Goal: Transaction & Acquisition: Purchase product/service

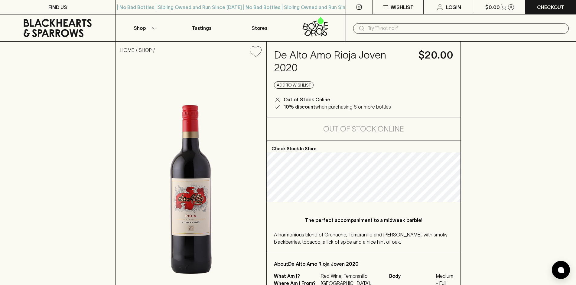
click at [56, 27] on icon at bounding box center [58, 28] width 106 height 18
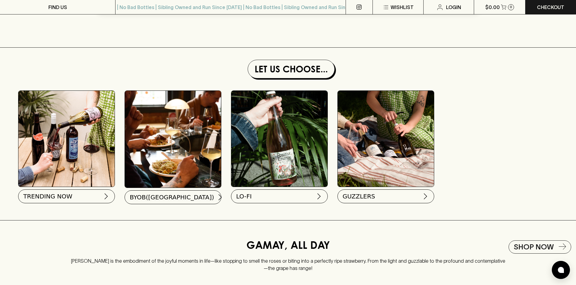
scroll to position [574, 0]
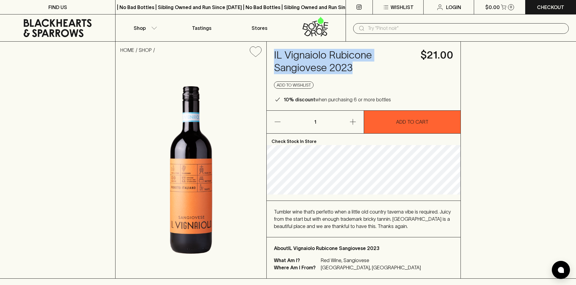
drag, startPoint x: 360, startPoint y: 70, endPoint x: 270, endPoint y: 56, distance: 90.8
click at [270, 56] on div "IL Vignaiolo Rubicone Sangiovese 2023 $21.00 Add to wishlist 10% discount when …" at bounding box center [363, 76] width 194 height 69
copy h4 "IL Vignaiolo Rubicone Sangiovese 2023"
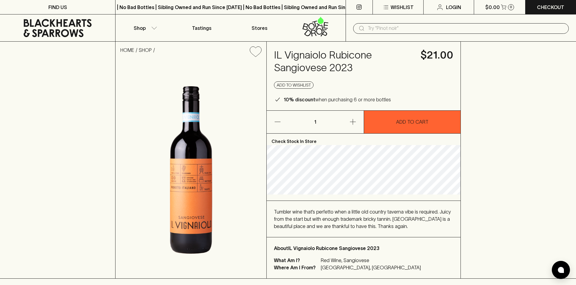
click at [328, 83] on div "Add to wishlist" at bounding box center [363, 85] width 179 height 7
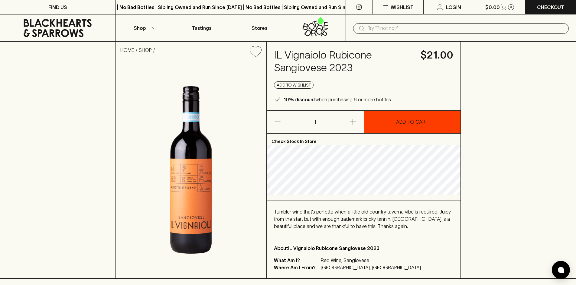
scroll to position [30, 0]
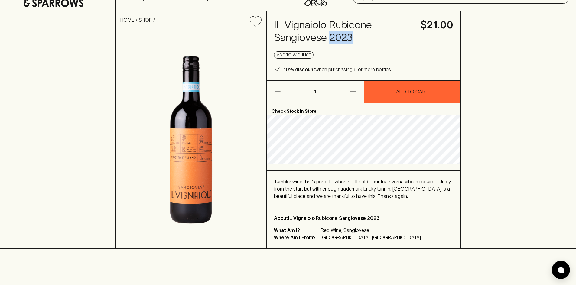
drag, startPoint x: 355, startPoint y: 36, endPoint x: 328, endPoint y: 37, distance: 26.6
click at [328, 37] on h4 "IL Vignaiolo Rubicone Sangiovese 2023" at bounding box center [343, 31] width 139 height 25
click at [362, 27] on h4 "IL Vignaiolo Rubicone Sangiovese 2023" at bounding box center [343, 31] width 139 height 25
drag, startPoint x: 372, startPoint y: 23, endPoint x: 272, endPoint y: 26, distance: 100.0
click at [272, 26] on div "IL Vignaiolo Rubicone Sangiovese 2023 $21.00 Add to wishlist 10% discount when …" at bounding box center [363, 45] width 194 height 69
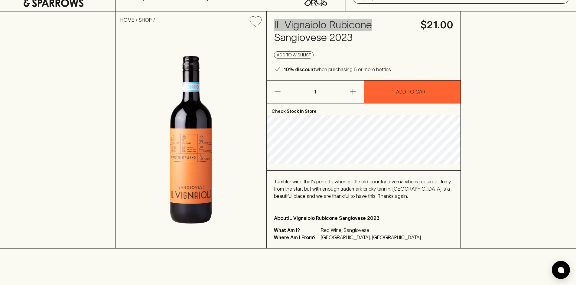
scroll to position [0, 0]
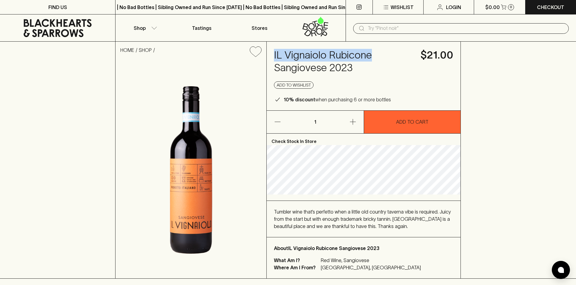
click at [312, 57] on h4 "IL Vignaiolo Rubicone Sangiovese 2023" at bounding box center [343, 61] width 139 height 25
click at [308, 66] on h4 "IL Vignaiolo Rubicone Sangiovese 2023" at bounding box center [343, 61] width 139 height 25
click at [481, 81] on div "HOME SHOP IL Vignaiolo Rubicone Sangiovese 2023 $21.00 Add to wishlist 10% disc…" at bounding box center [288, 160] width 576 height 237
